Goal: Transaction & Acquisition: Purchase product/service

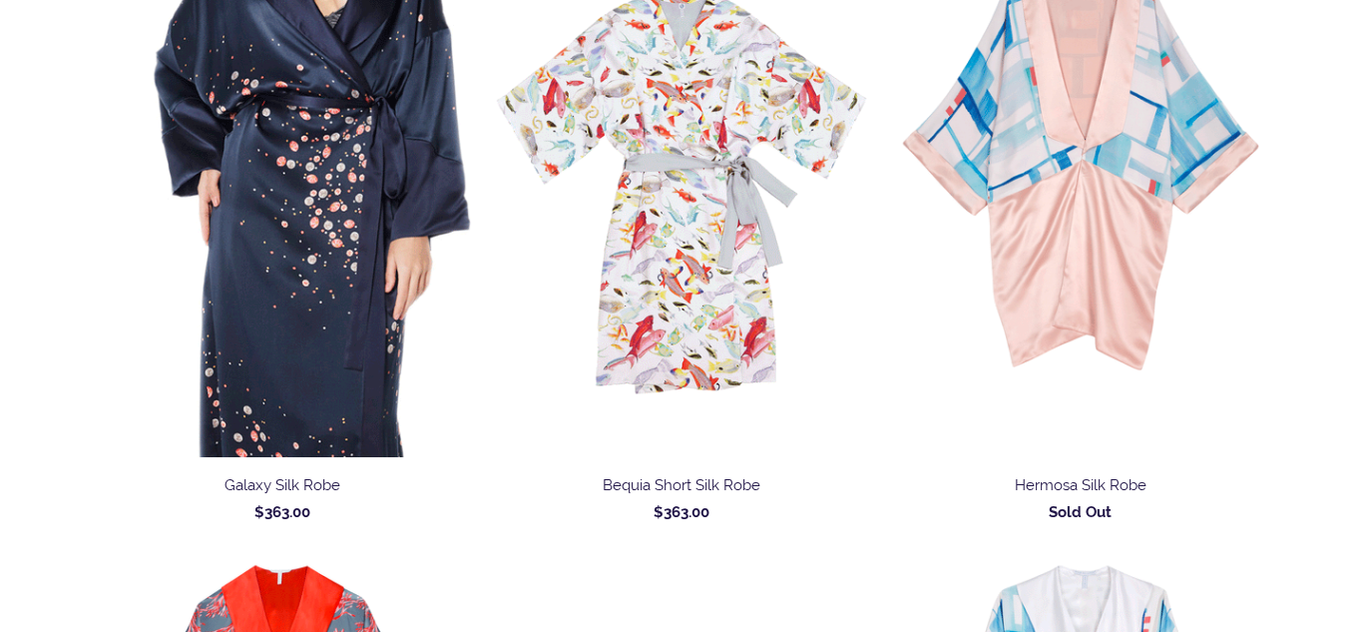
scroll to position [1210, 0]
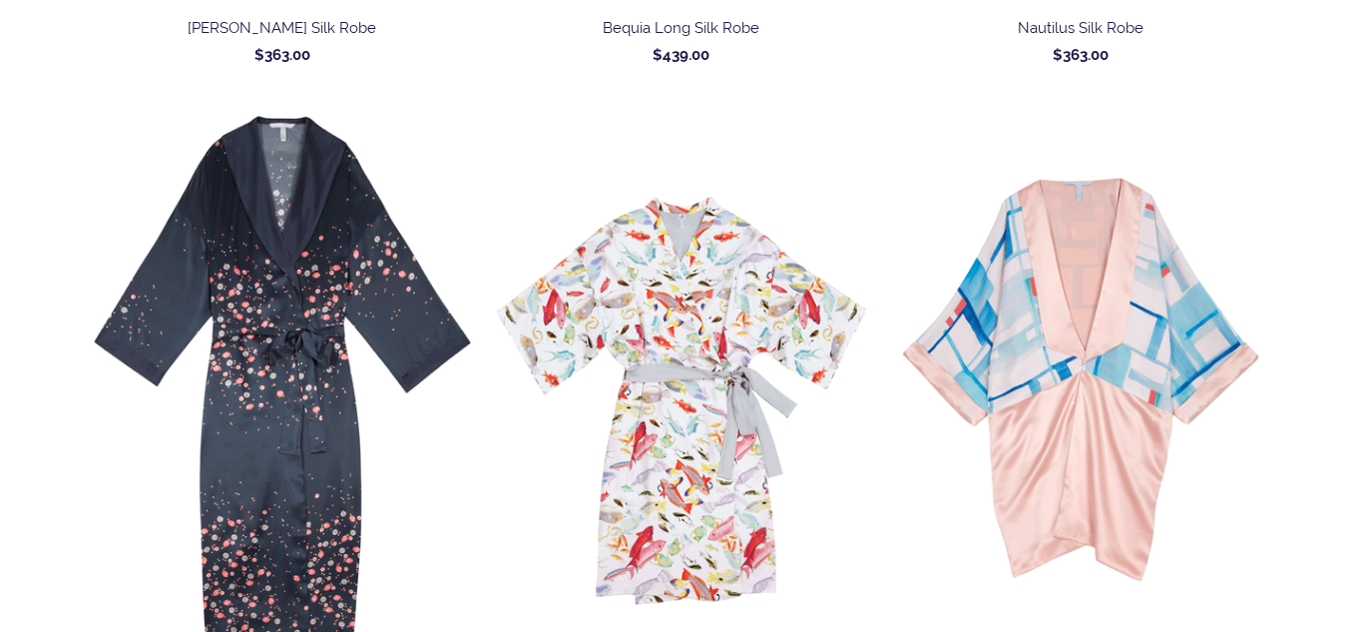
scroll to position [1003, 0]
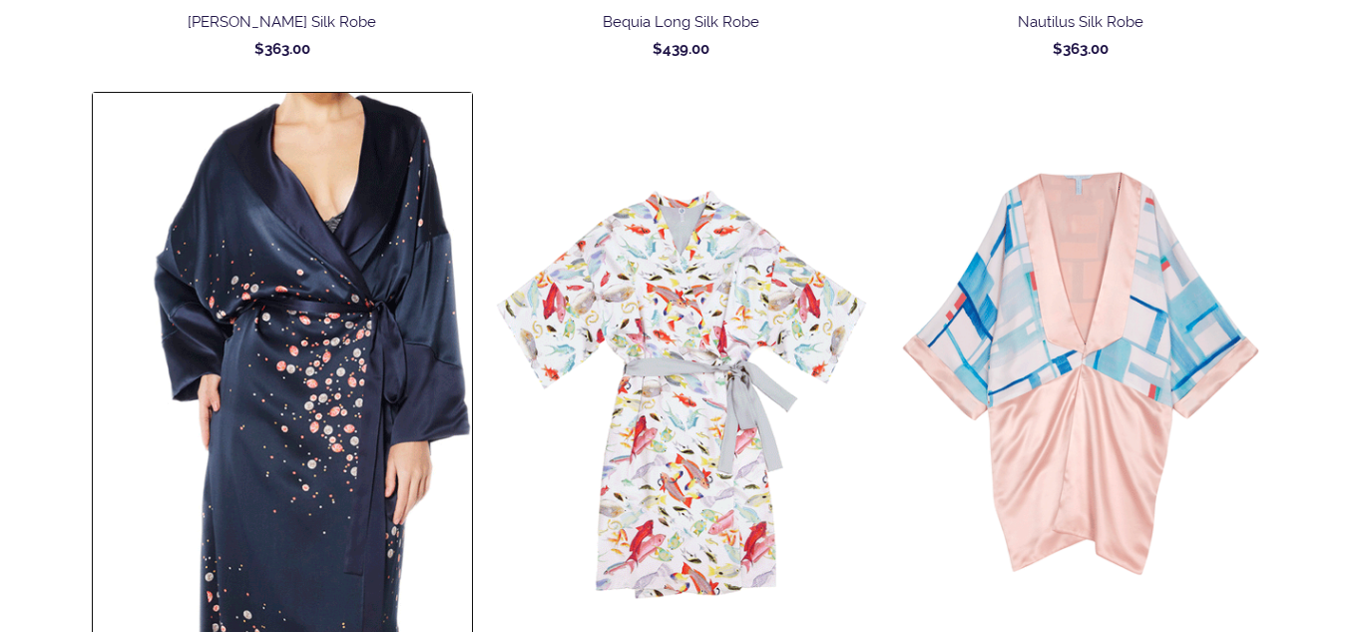
click at [365, 336] on img at bounding box center [282, 377] width 379 height 569
